Goal: Task Accomplishment & Management: Complete application form

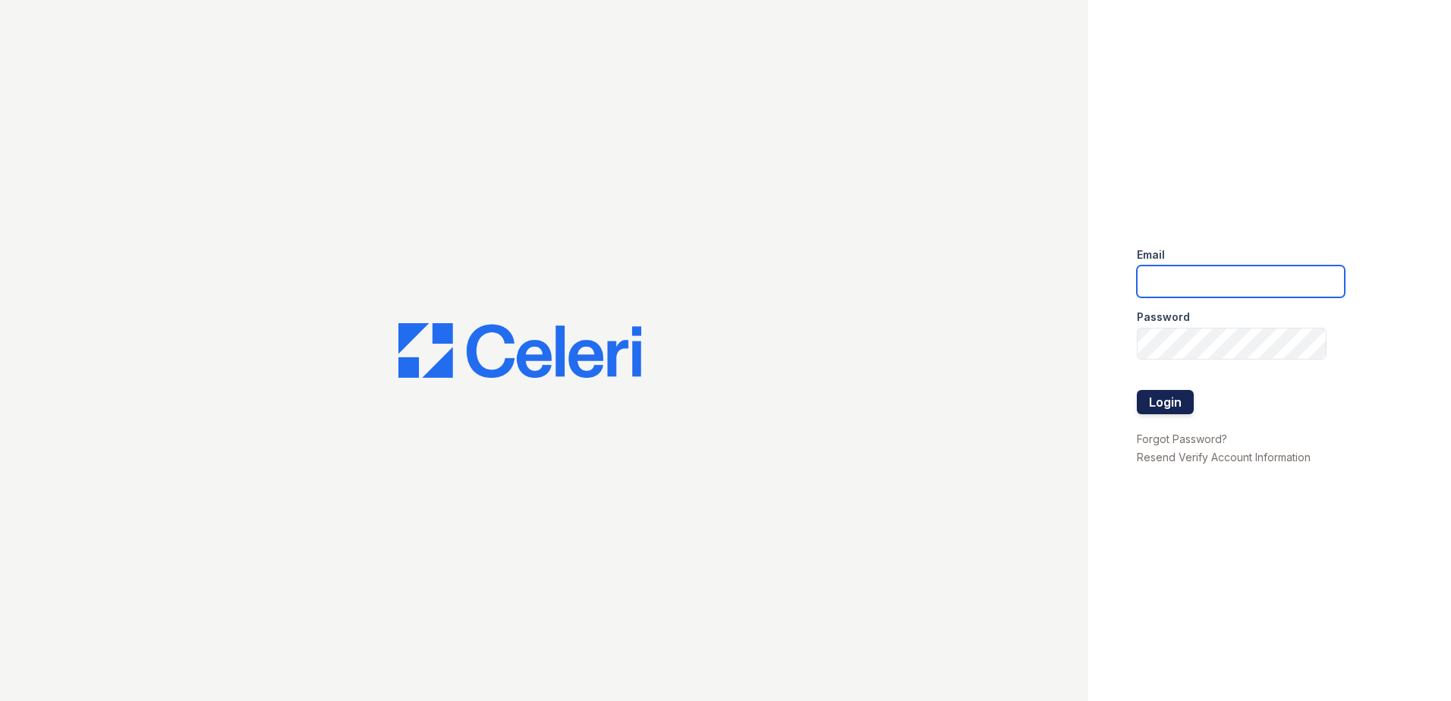
type input "[EMAIL_ADDRESS][DOMAIN_NAME]"
click at [1158, 398] on button "Login" at bounding box center [1165, 402] width 57 height 24
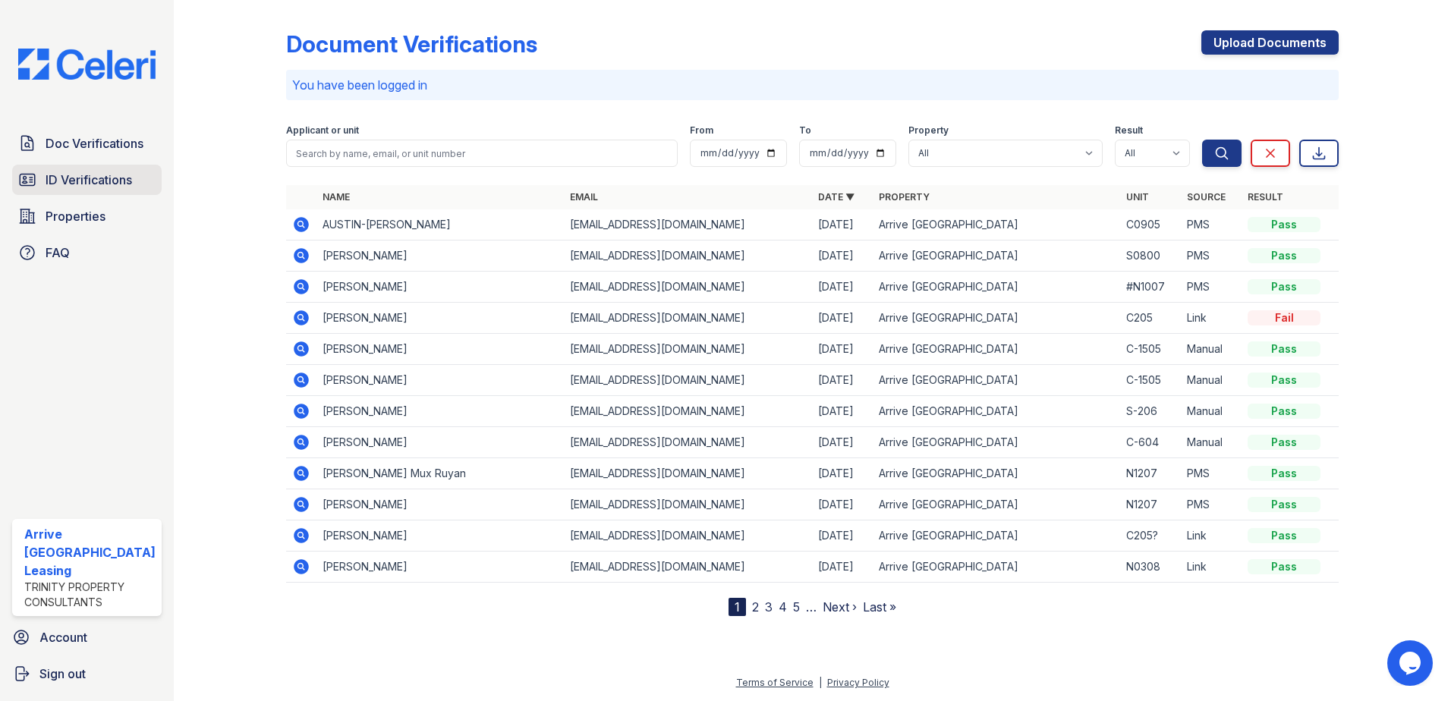
click at [90, 184] on span "ID Verifications" at bounding box center [89, 180] width 87 height 18
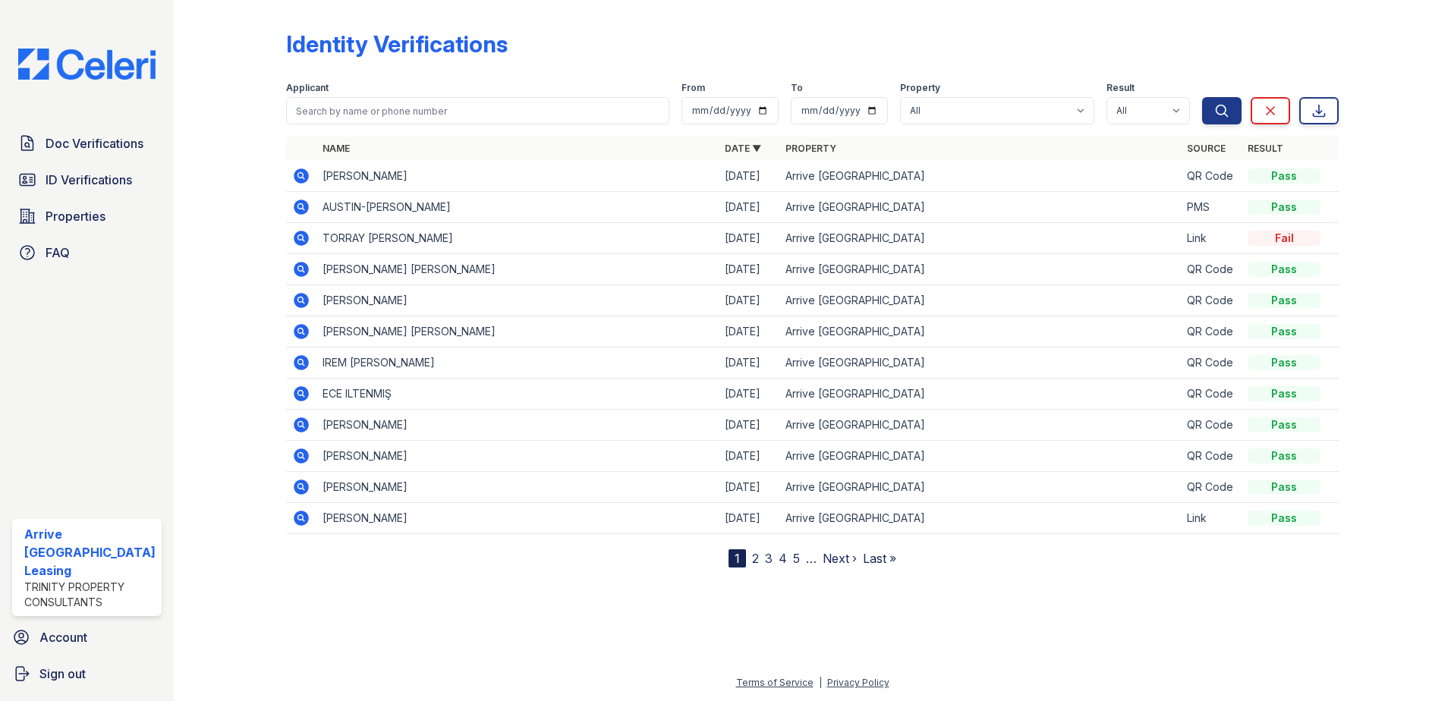
click at [754, 562] on link "2" at bounding box center [755, 558] width 7 height 15
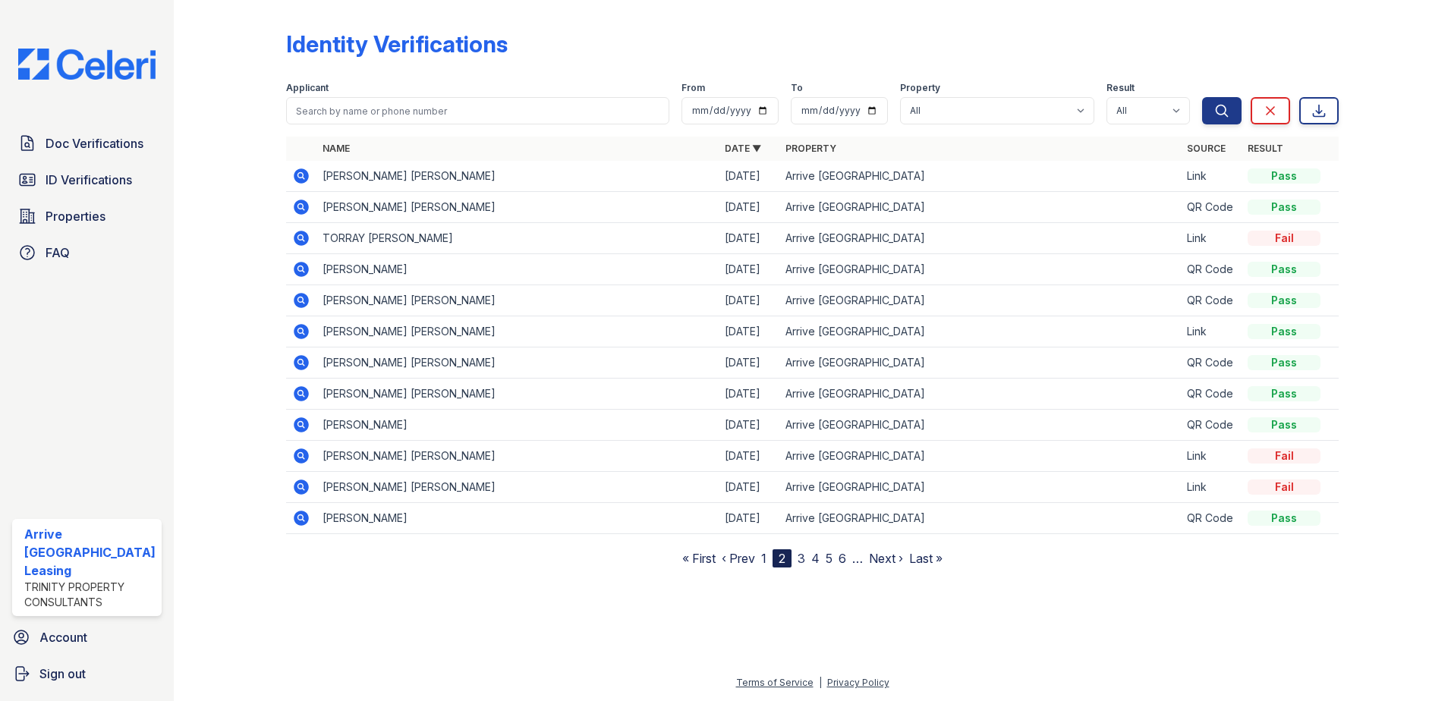
click at [801, 560] on link "3" at bounding box center [802, 558] width 8 height 15
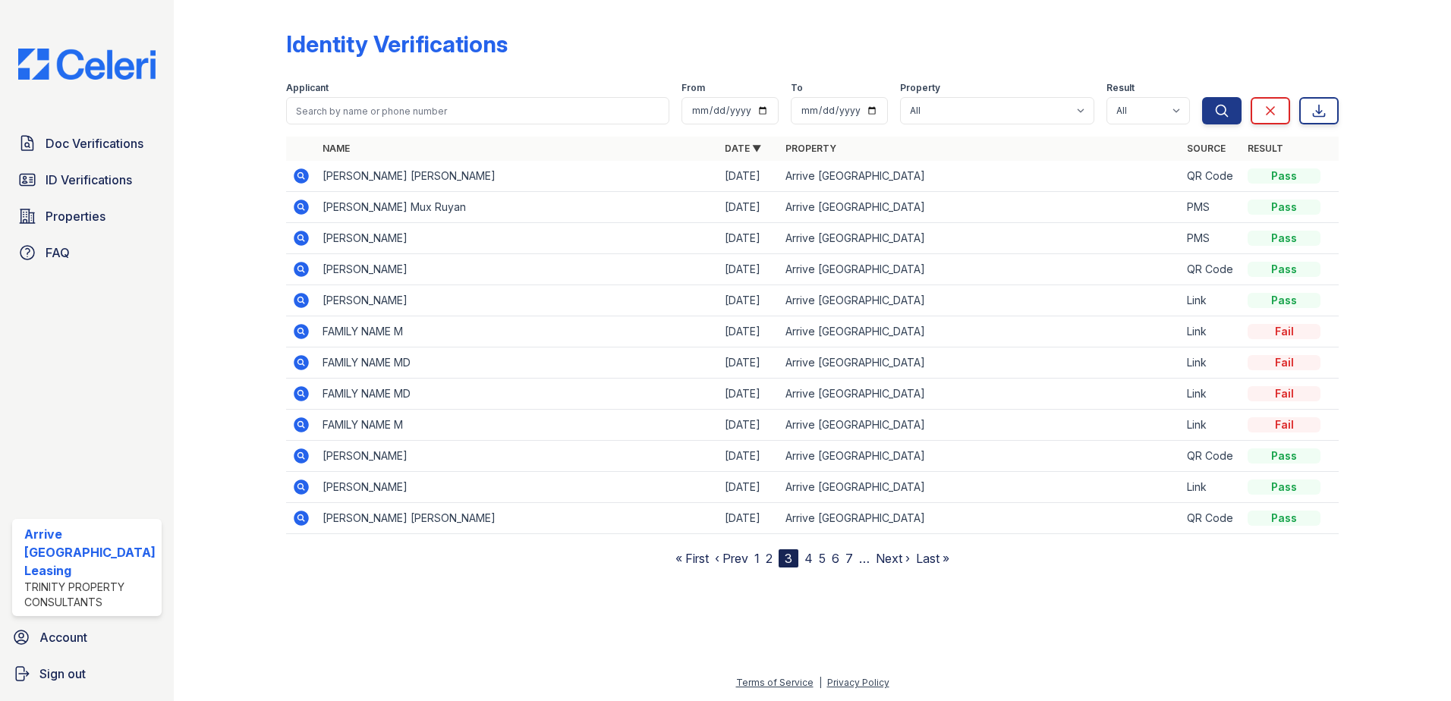
click at [808, 562] on link "4" at bounding box center [809, 558] width 8 height 15
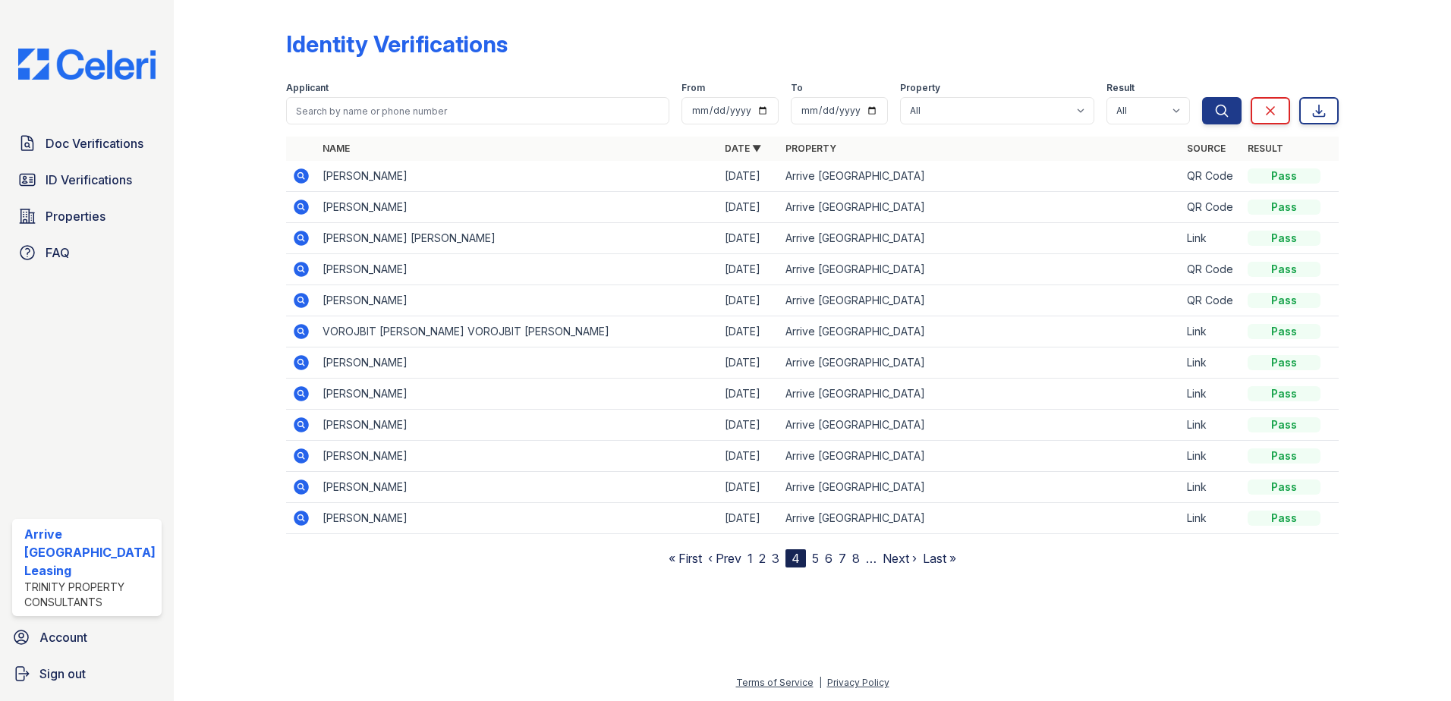
click at [818, 562] on link "5" at bounding box center [815, 558] width 7 height 15
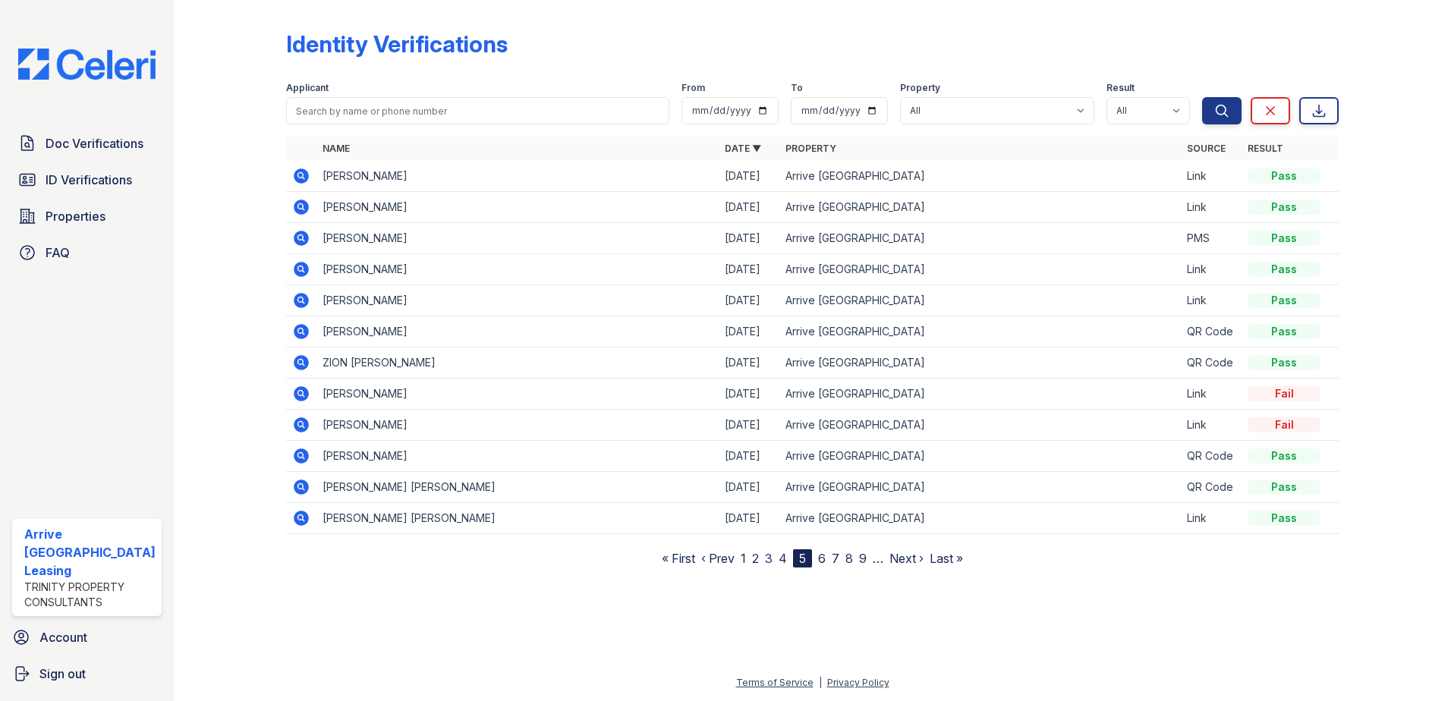
click at [745, 562] on link "1" at bounding box center [743, 558] width 5 height 15
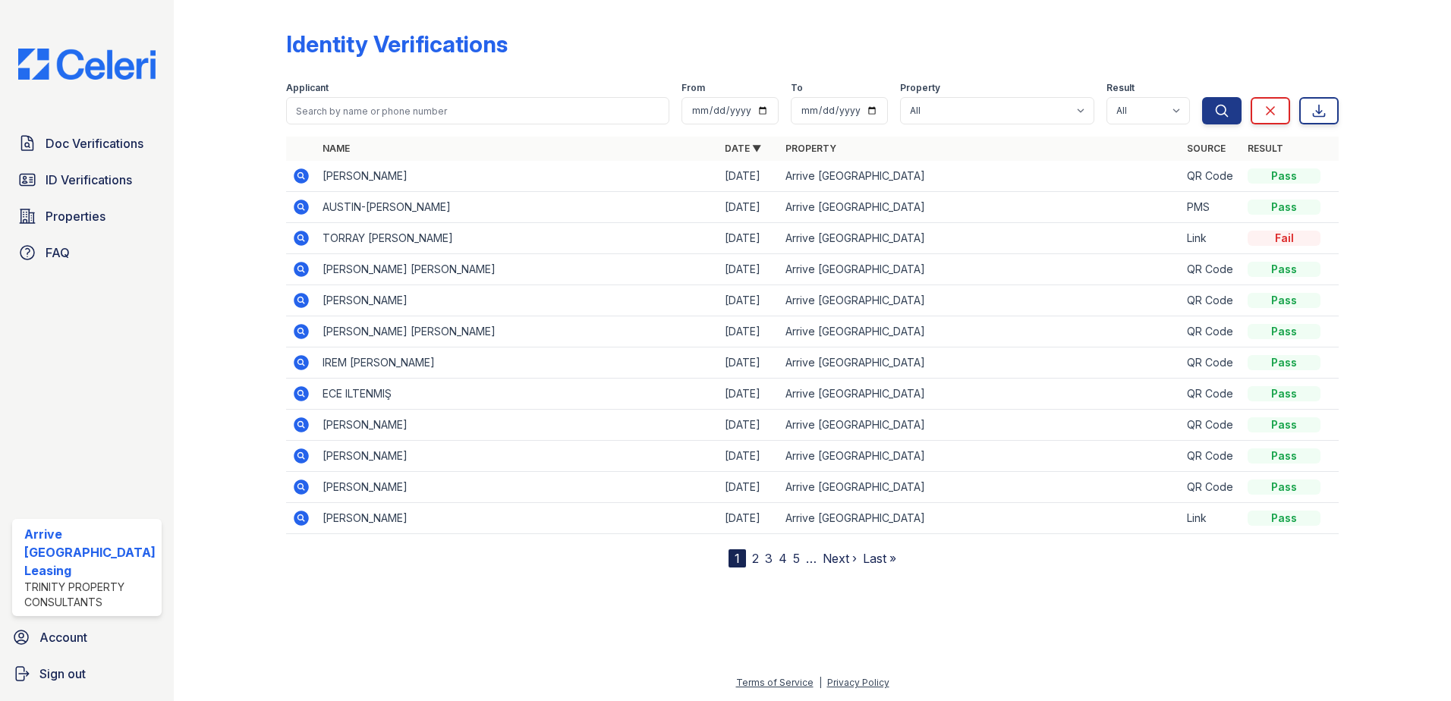
click at [756, 562] on link "2" at bounding box center [755, 558] width 7 height 15
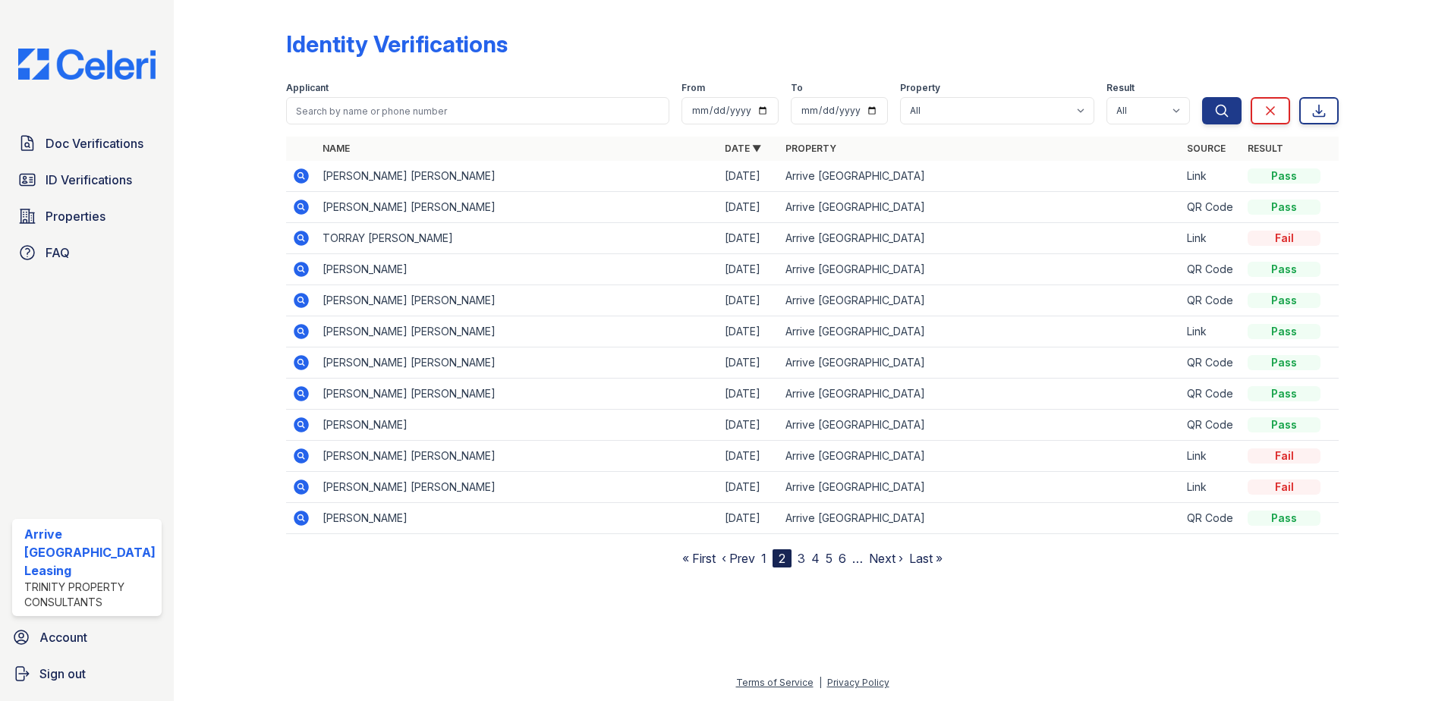
click at [802, 563] on link "3" at bounding box center [802, 558] width 8 height 15
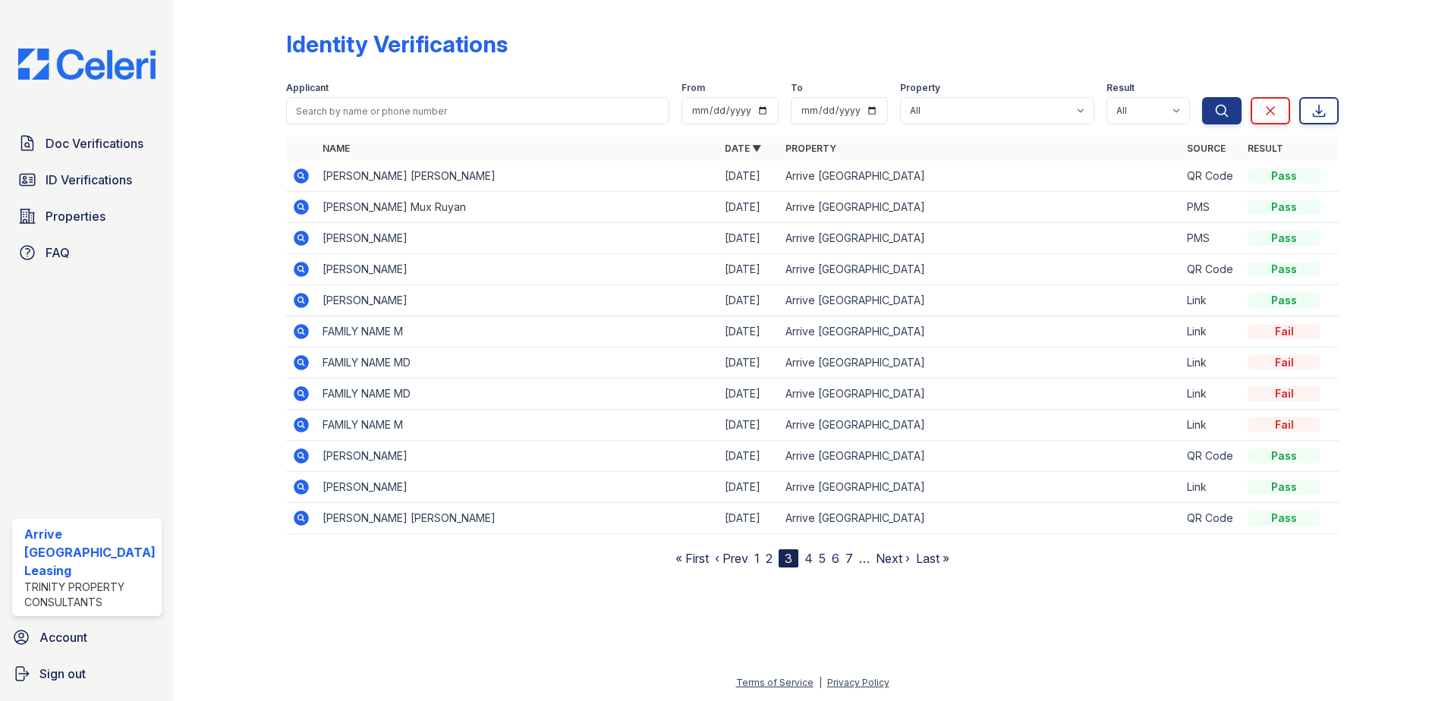
click at [808, 562] on link "4" at bounding box center [809, 558] width 8 height 15
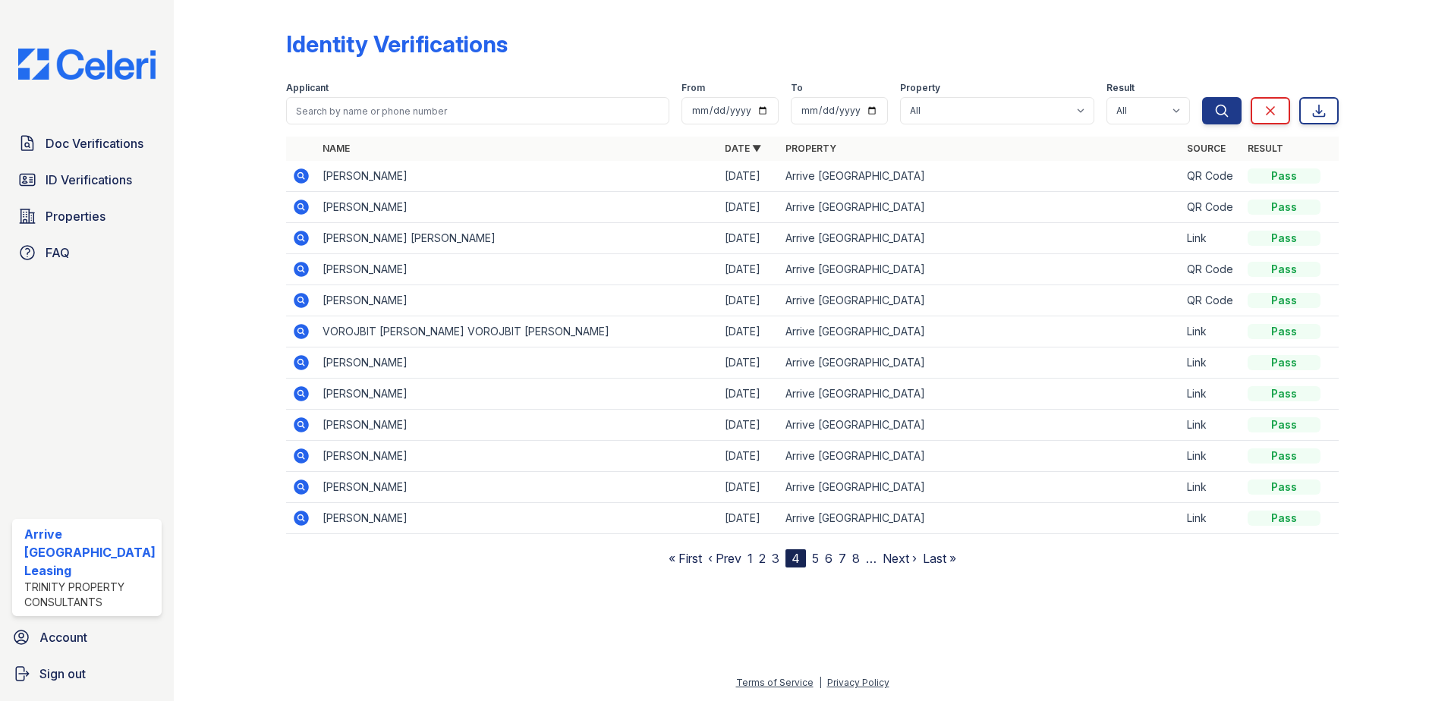
click at [814, 559] on link "5" at bounding box center [815, 558] width 7 height 15
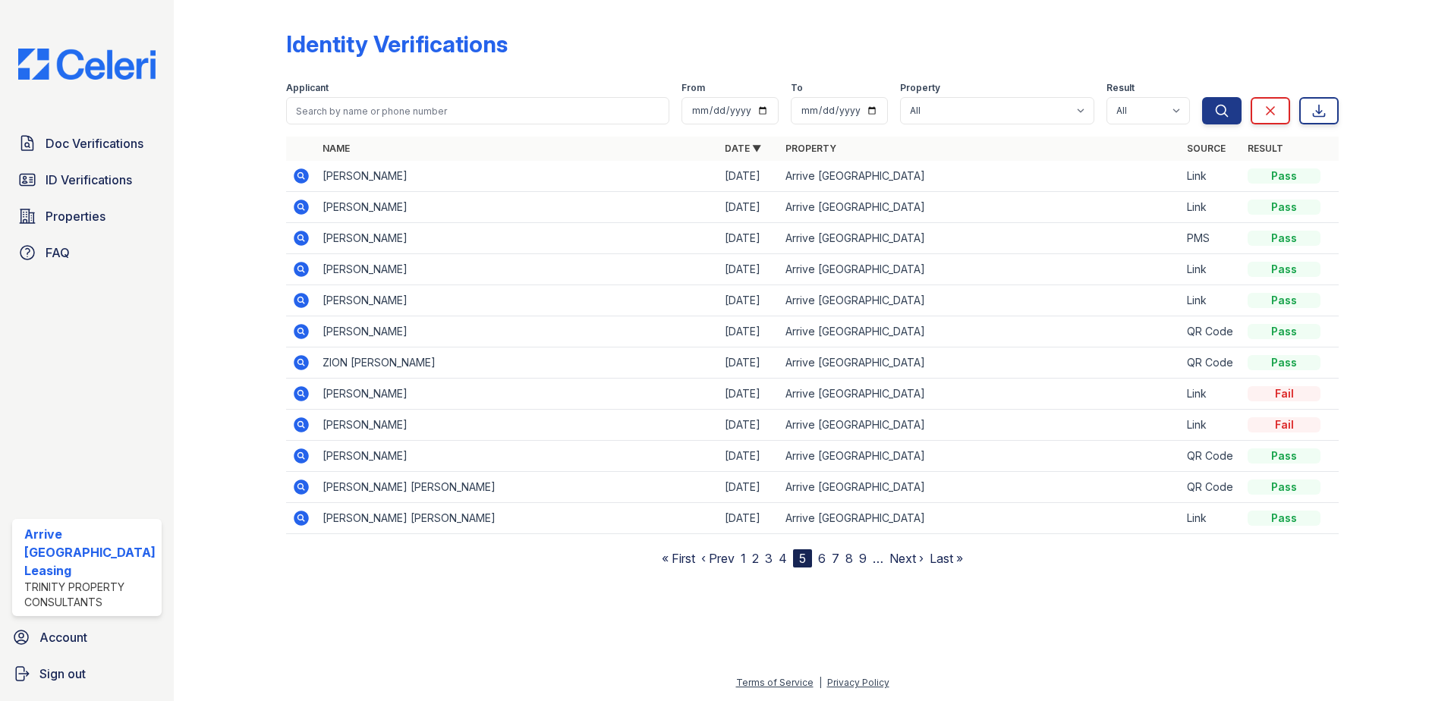
click at [821, 561] on link "6" at bounding box center [822, 558] width 8 height 15
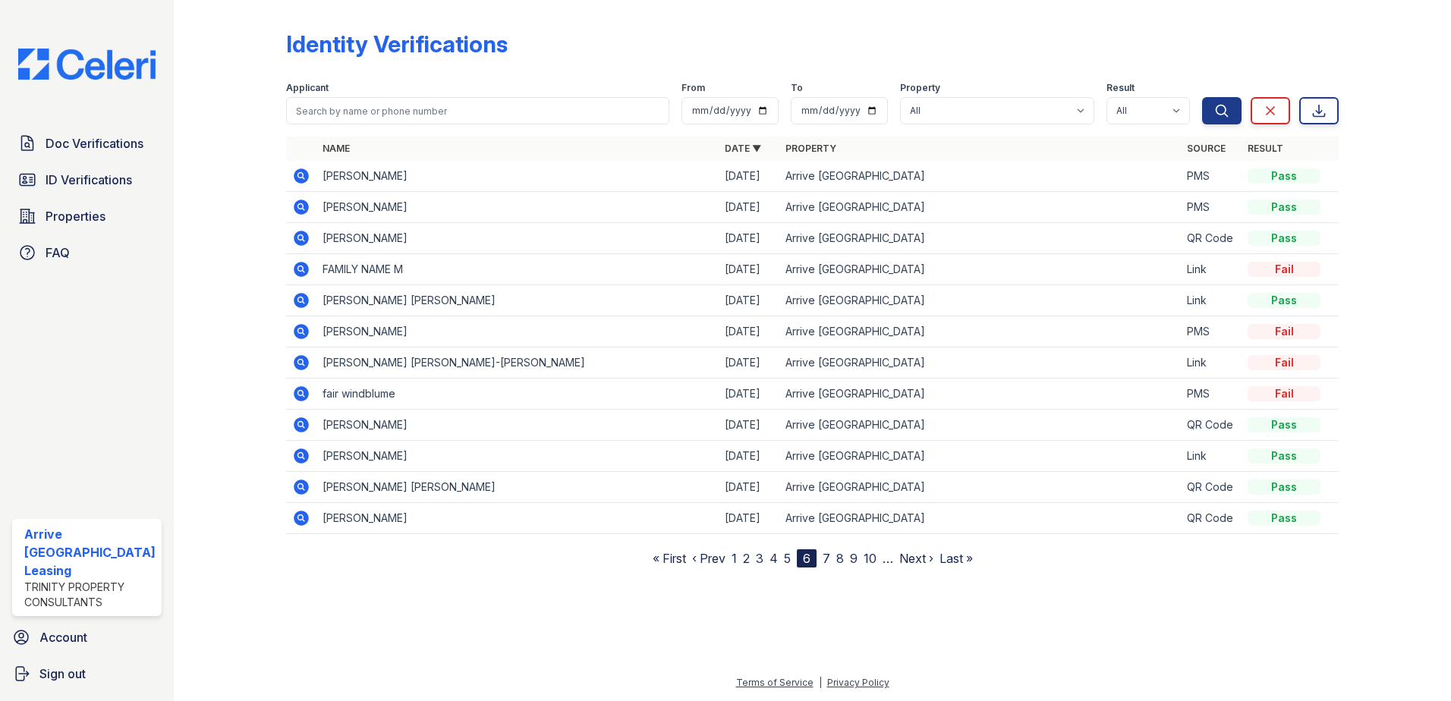
click at [304, 240] on icon at bounding box center [301, 238] width 15 height 15
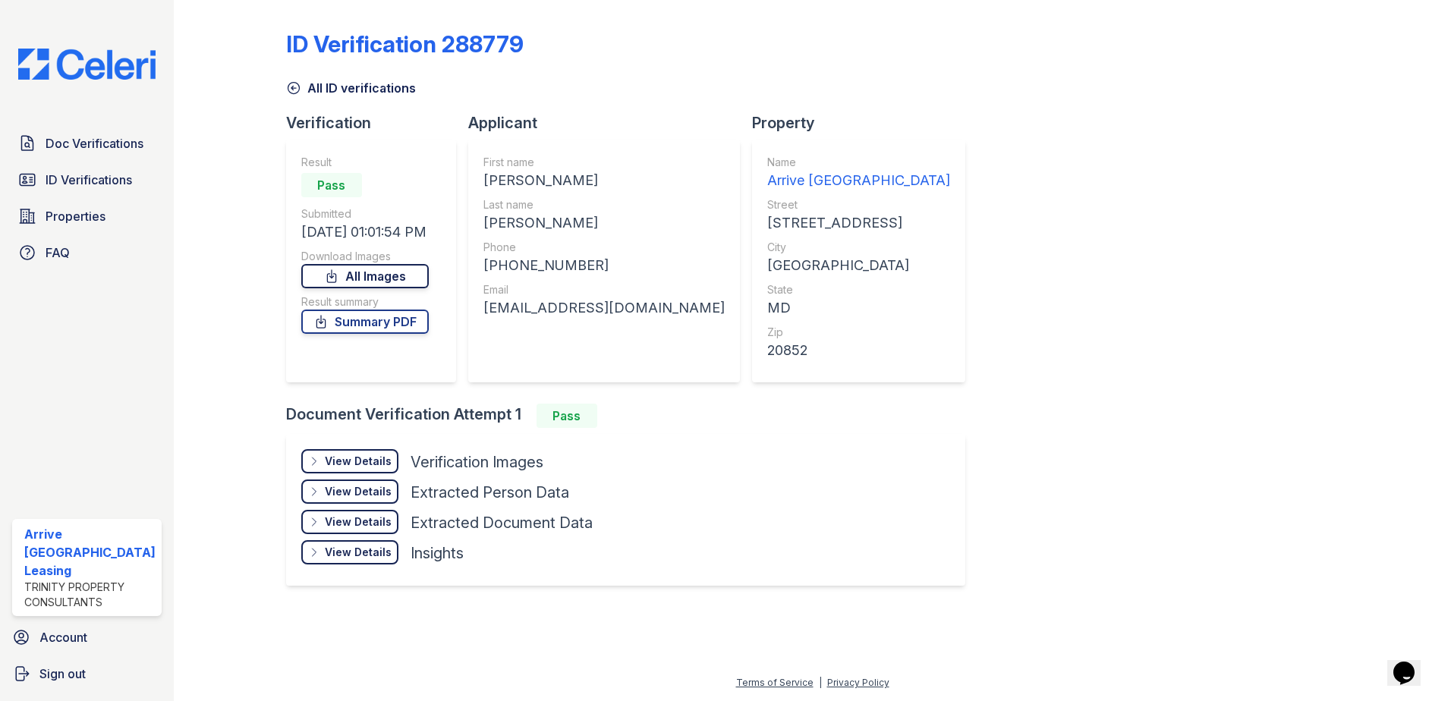
click at [373, 286] on link "All Images" at bounding box center [365, 276] width 128 height 24
click at [389, 319] on link "Summary PDF" at bounding box center [365, 322] width 128 height 24
click at [107, 138] on span "Doc Verifications" at bounding box center [95, 143] width 98 height 18
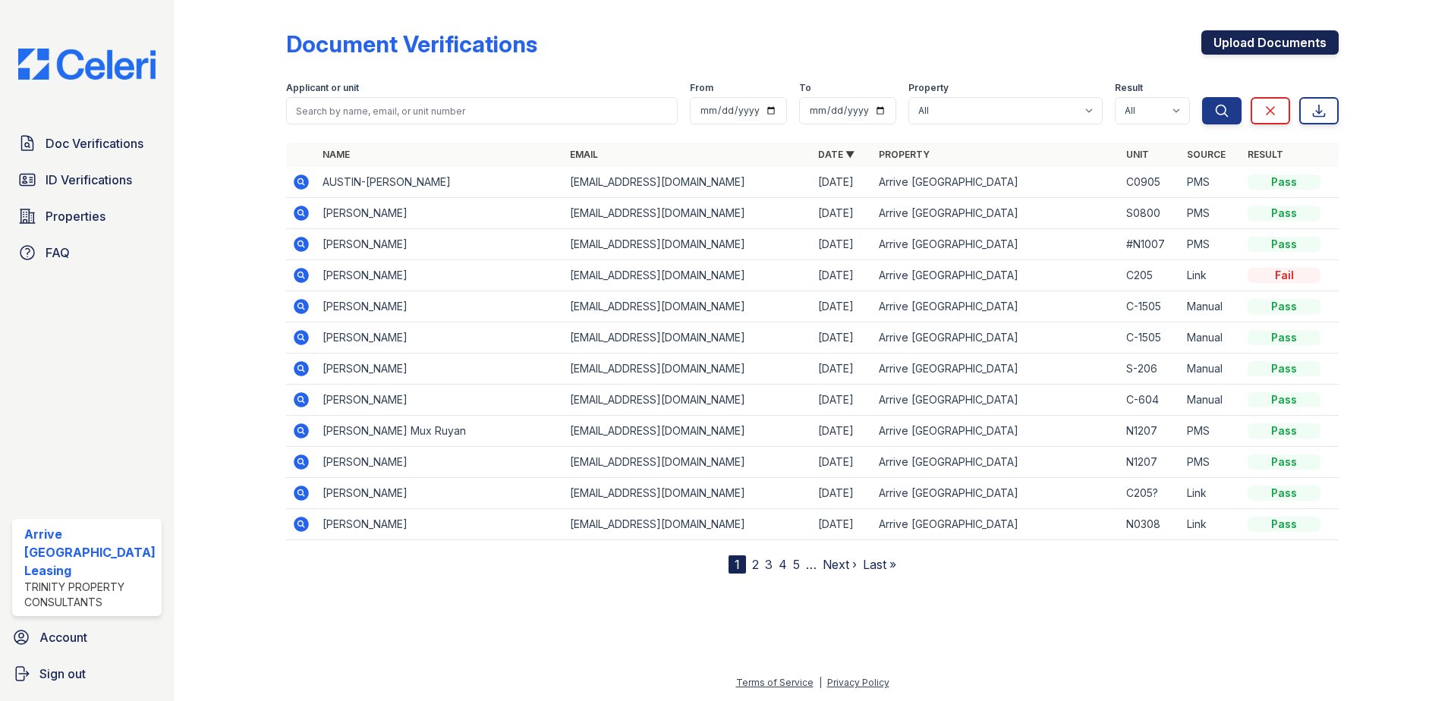
click at [1216, 42] on link "Upload Documents" at bounding box center [1270, 42] width 137 height 24
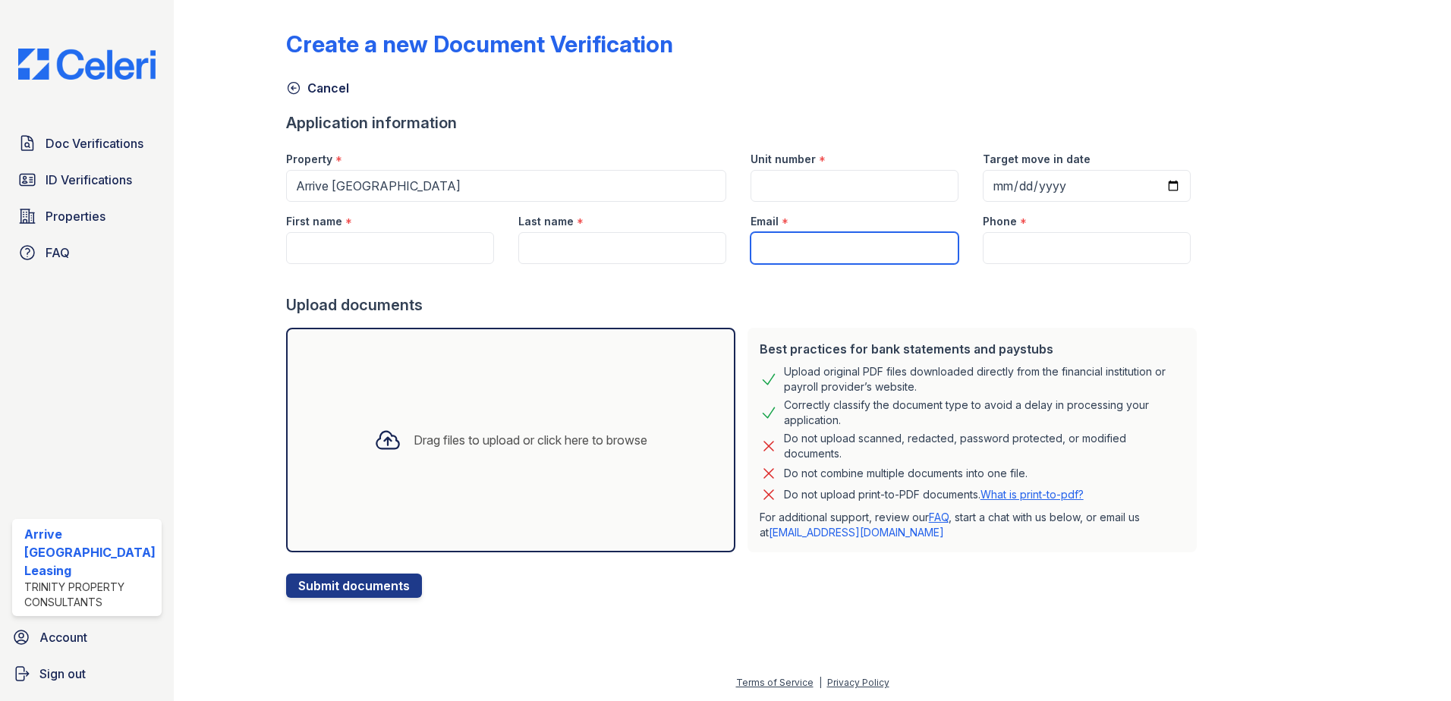
paste input "engeranthony@yahoo.com"
type input "engeranthony@yahoo.com"
paste input "(610) 804-0527"
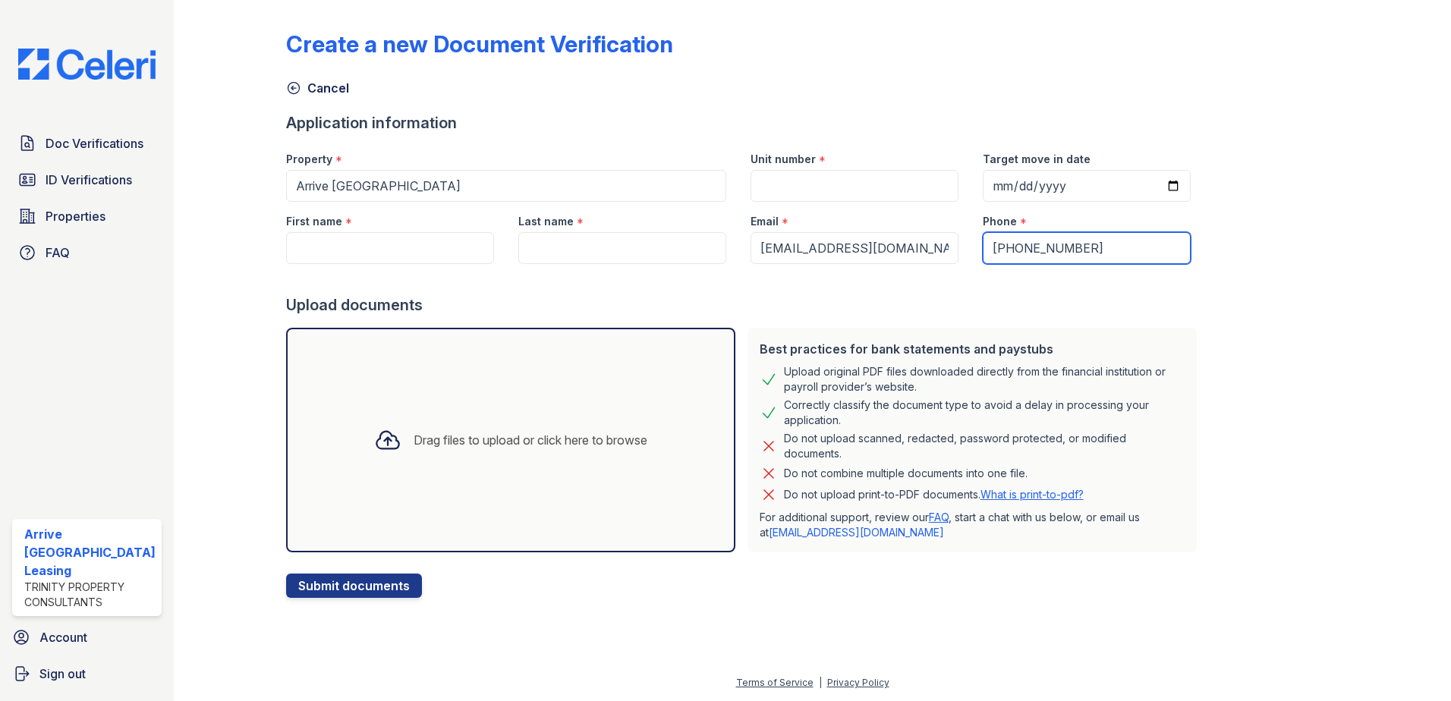
type input "(610) 804-0527"
click at [335, 253] on input "First name" at bounding box center [390, 248] width 208 height 32
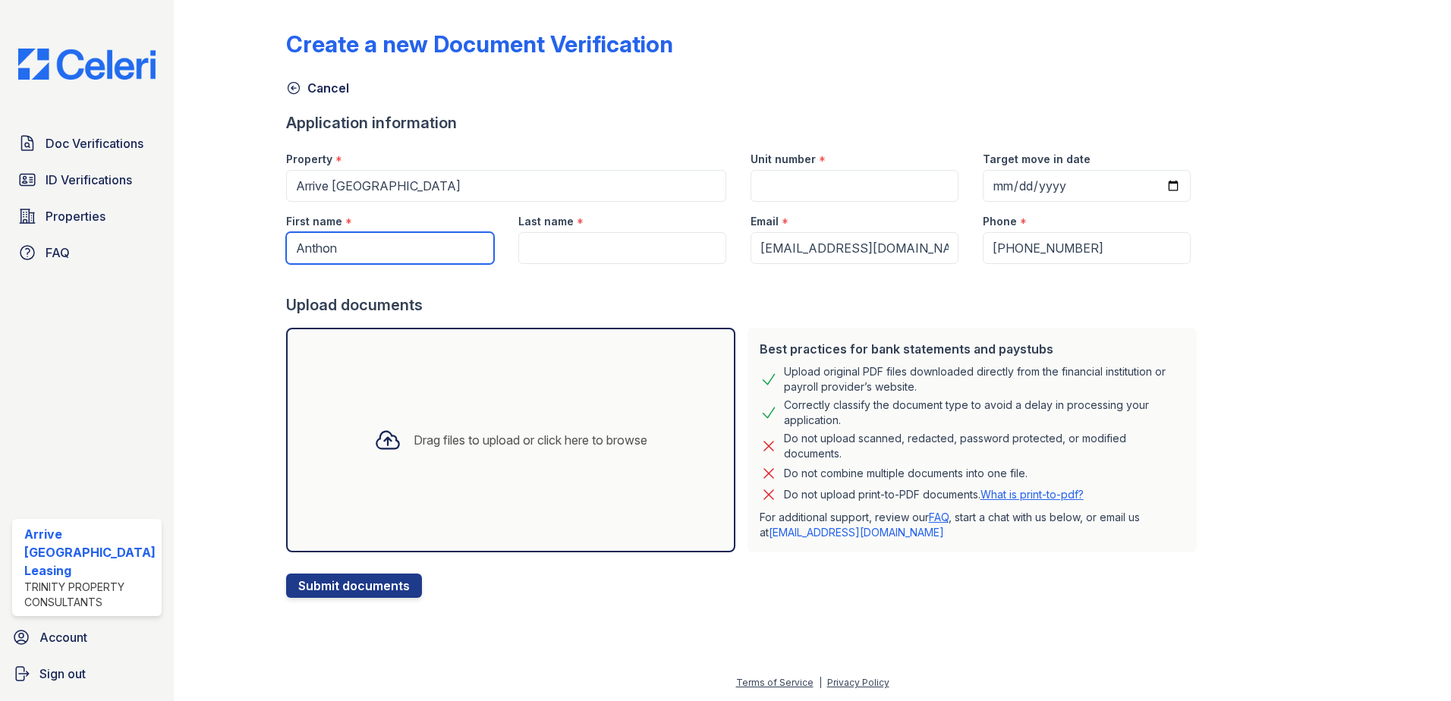
type input "Anthony"
type input "Enger"
type input "Anthony"
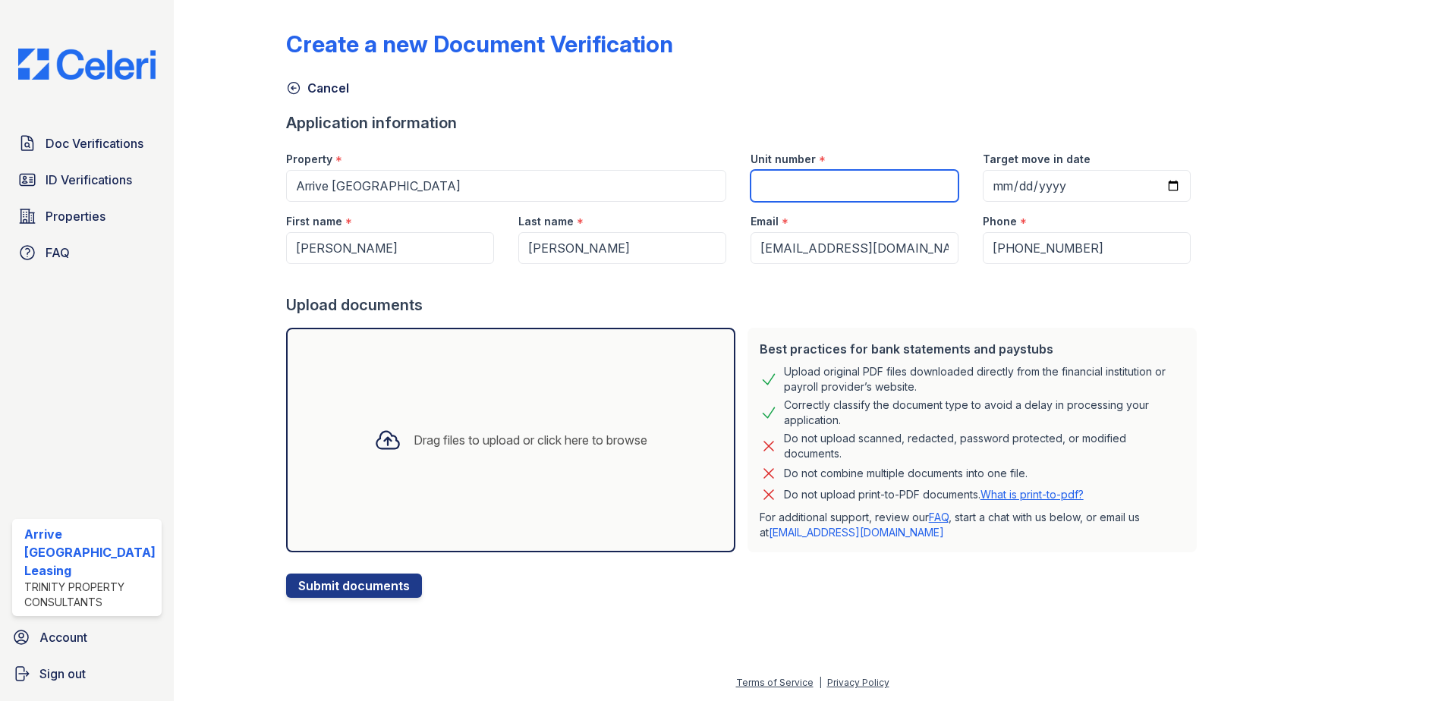
click at [821, 191] on input "Unit number" at bounding box center [855, 186] width 208 height 32
type input "C0205"
click at [1151, 184] on input "Target move in date" at bounding box center [1087, 186] width 208 height 32
type input "2025-09-30"
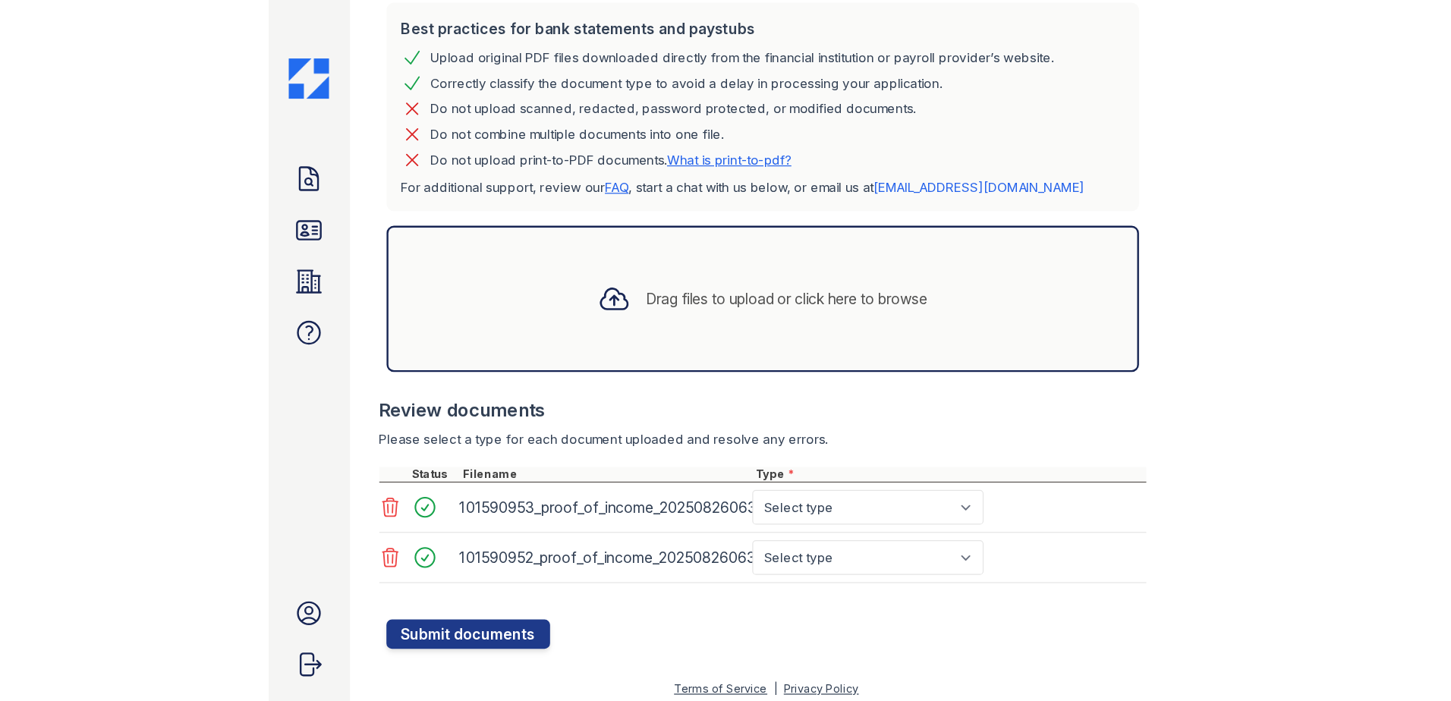
scroll to position [334, 0]
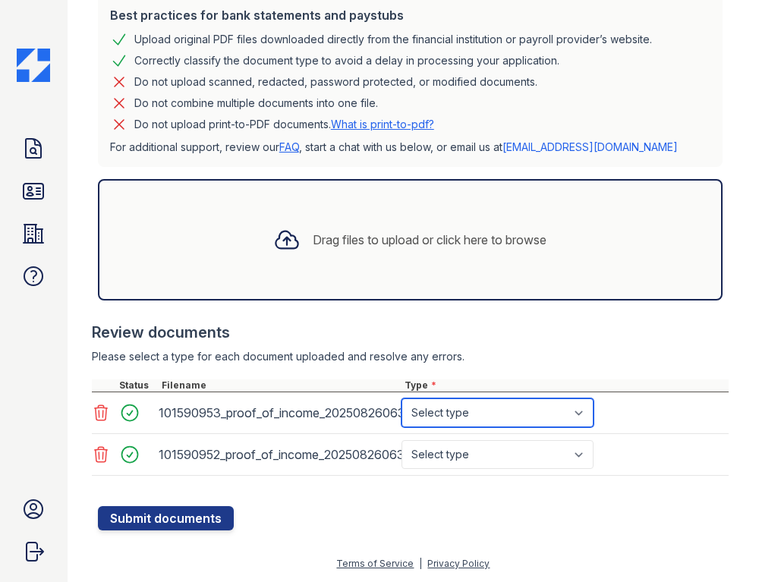
click at [582, 412] on select "Select type Paystub Bank Statement Offer Letter Tax Documents Benefit Award Let…" at bounding box center [498, 412] width 192 height 29
select select "paystub"
click at [402, 398] on select "Select type Paystub Bank Statement Offer Letter Tax Documents Benefit Award Let…" at bounding box center [498, 412] width 192 height 29
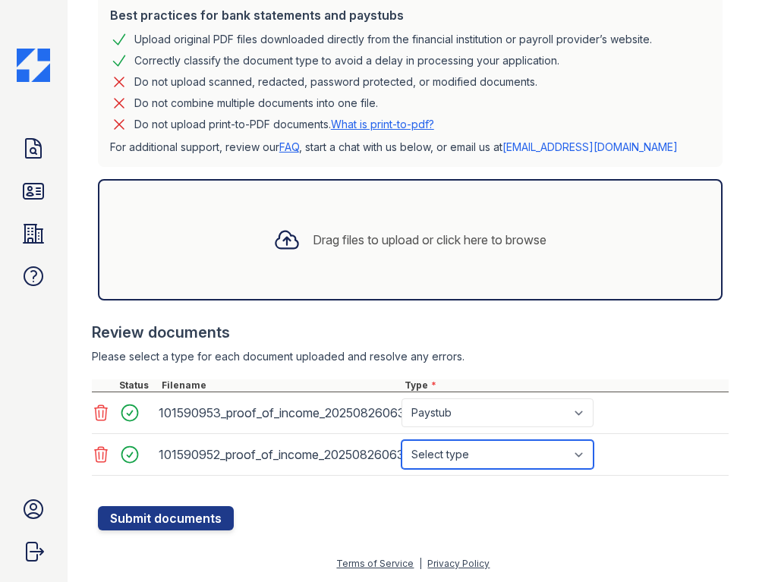
click at [589, 452] on select "Select type Paystub Bank Statement Offer Letter Tax Documents Benefit Award Let…" at bounding box center [498, 454] width 192 height 29
select select "paystub"
click at [402, 440] on select "Select type Paystub Bank Statement Offer Letter Tax Documents Benefit Award Let…" at bounding box center [498, 454] width 192 height 29
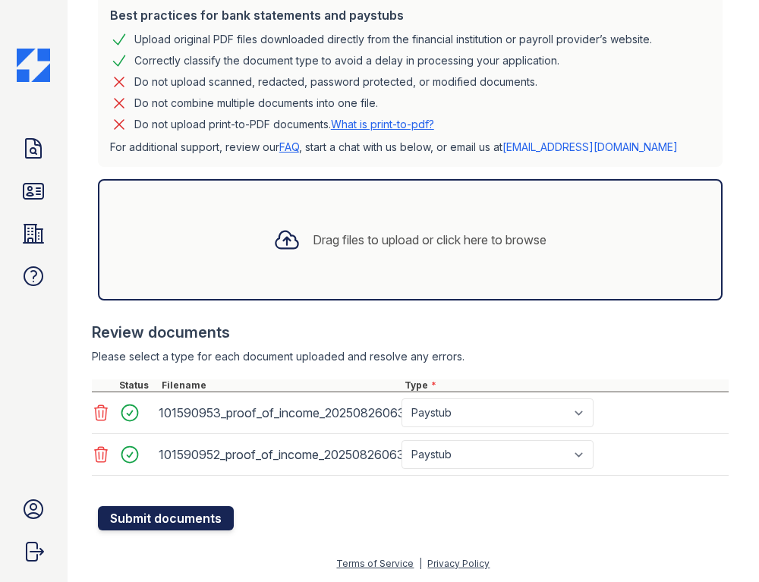
click at [184, 515] on button "Submit documents" at bounding box center [166, 518] width 136 height 24
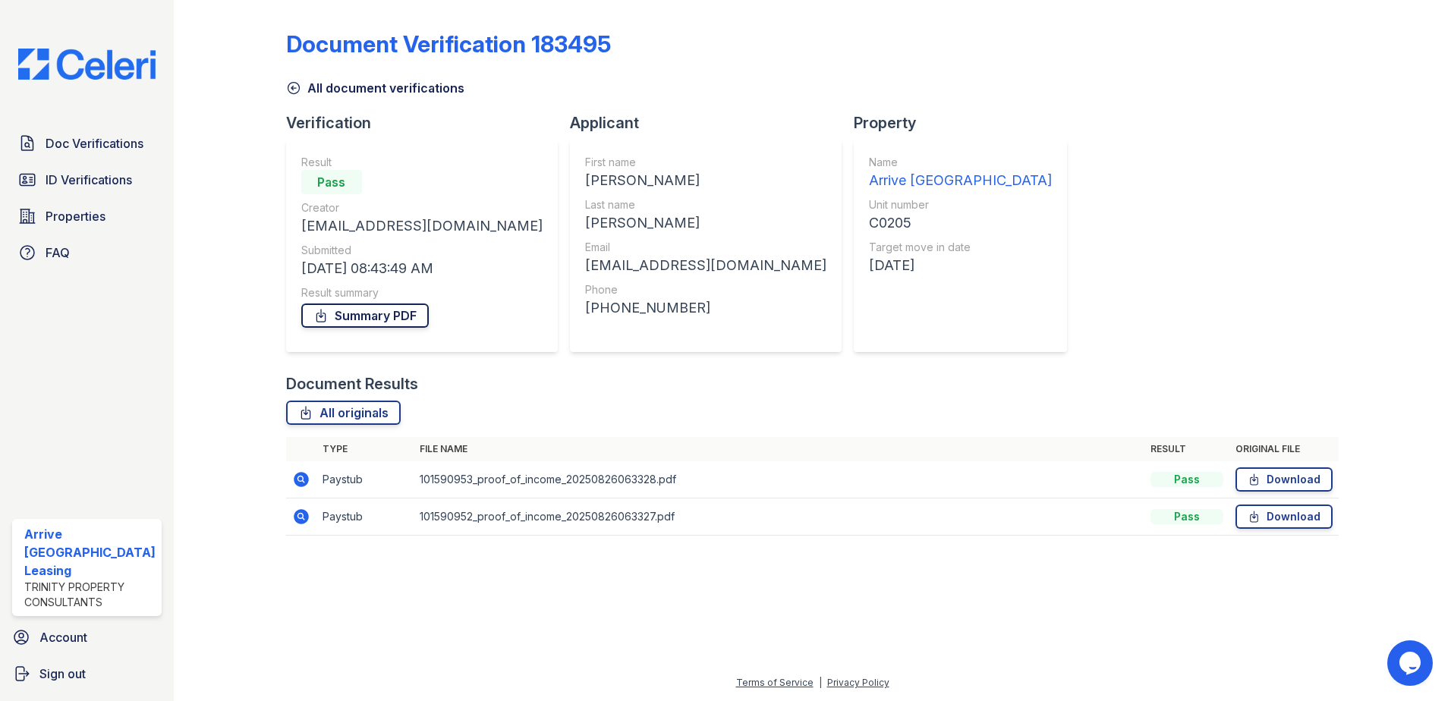
click at [400, 320] on link "Summary PDF" at bounding box center [365, 316] width 128 height 24
click at [1256, 478] on icon at bounding box center [1254, 479] width 13 height 15
click at [1302, 515] on link "Download" at bounding box center [1284, 517] width 97 height 24
click at [1293, 481] on link "Download" at bounding box center [1284, 480] width 97 height 24
